Goal: Check status

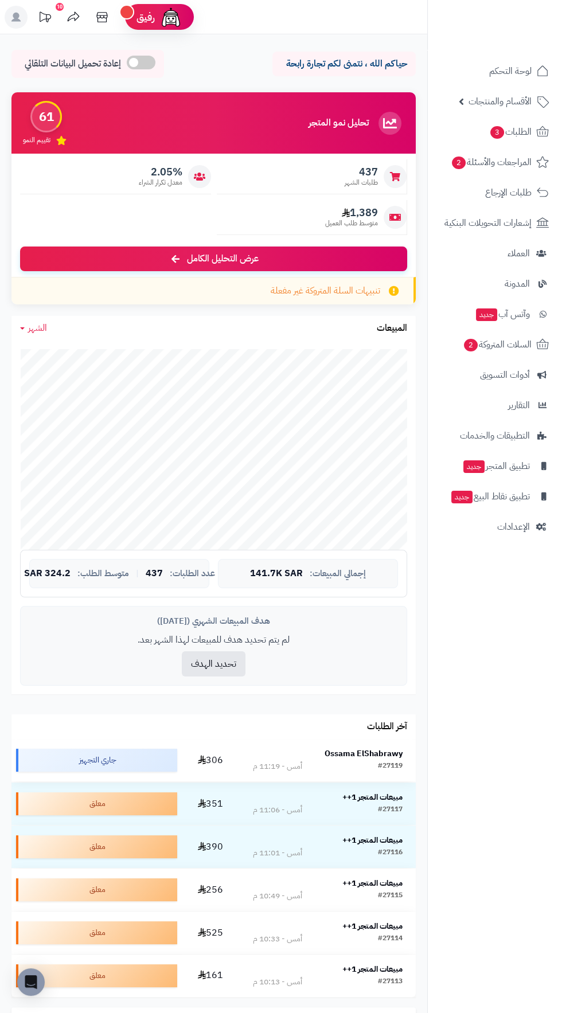
click at [385, 757] on strong "Ossama ElShabrawy" at bounding box center [364, 754] width 78 height 12
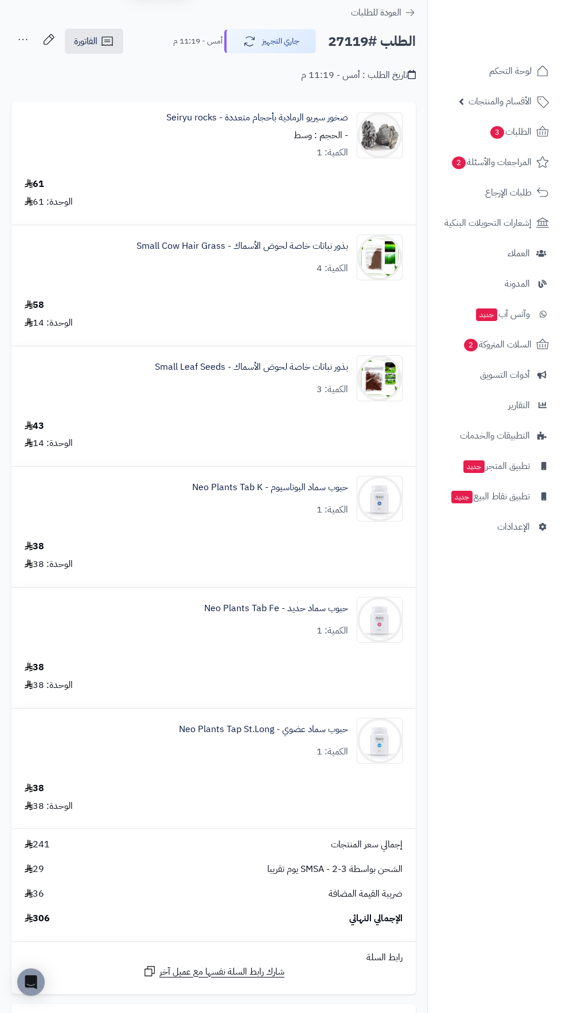
scroll to position [184, 0]
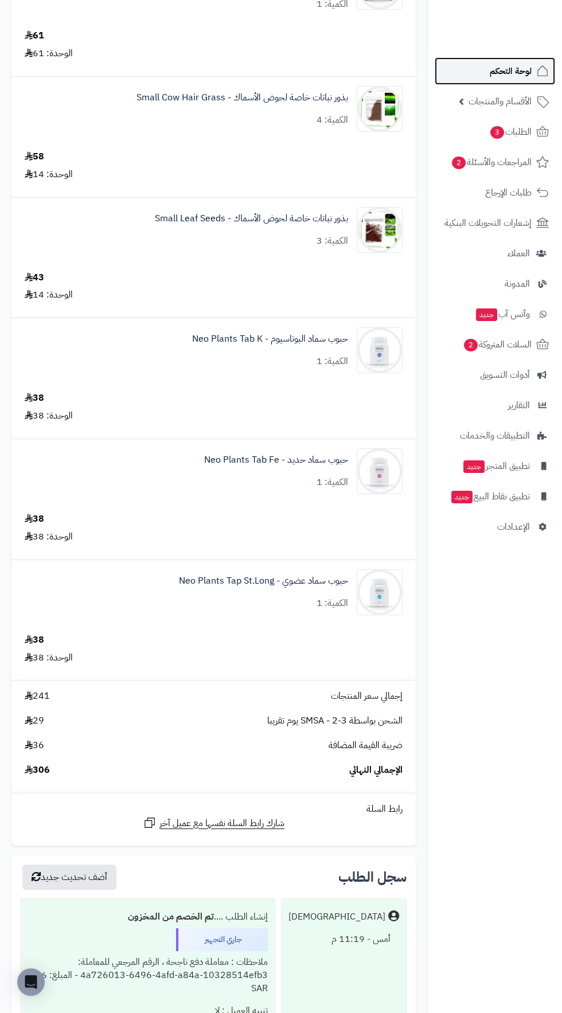
click at [510, 73] on span "لوحة التحكم" at bounding box center [511, 71] width 42 height 16
